Goal: Task Accomplishment & Management: Use online tool/utility

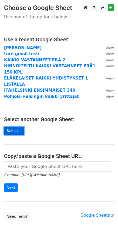
click at [12, 126] on link "Select..." at bounding box center [14, 130] width 20 height 8
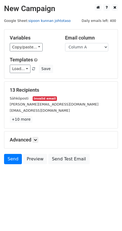
click at [37, 20] on link "sipoon kunnan johtotaso" at bounding box center [49, 21] width 42 height 4
click at [24, 68] on link "Load..." at bounding box center [20, 69] width 21 height 8
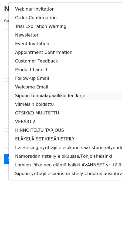
click at [25, 97] on link "Sipoon toimialapäälliköiden kirje" at bounding box center [84, 95] width 150 height 9
